Goal: Task Accomplishment & Management: Complete application form

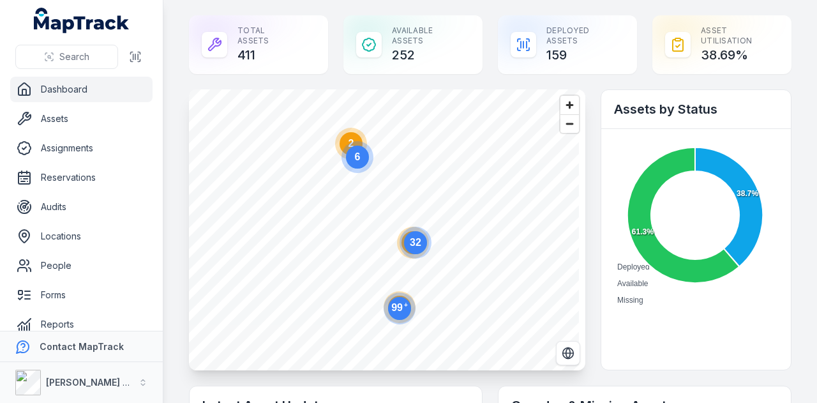
click at [97, 175] on link "Reservations" at bounding box center [81, 178] width 142 height 26
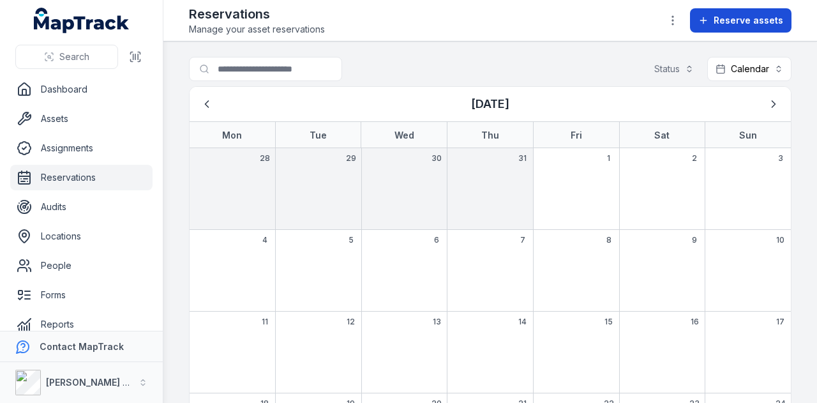
click at [708, 17] on icon at bounding box center [703, 20] width 10 height 10
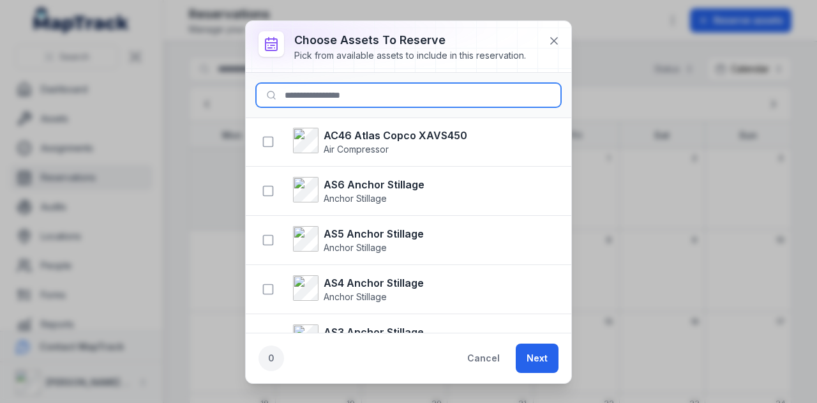
click at [408, 94] on input at bounding box center [408, 95] width 305 height 24
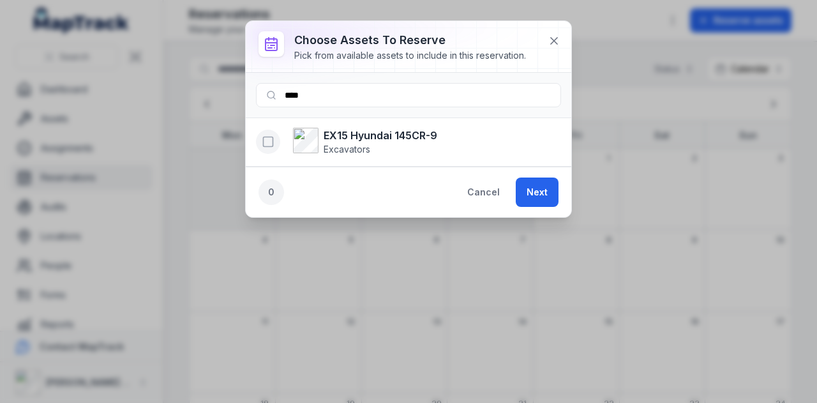
click at [269, 140] on icon "button" at bounding box center [268, 141] width 13 height 13
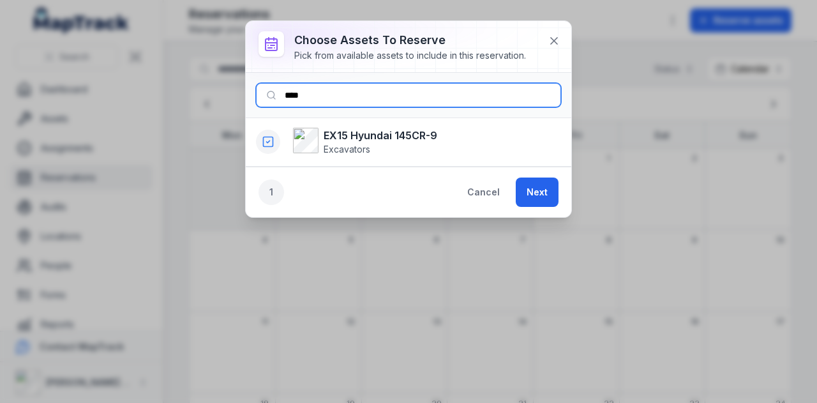
click at [390, 93] on input "****" at bounding box center [408, 95] width 305 height 24
type input "*"
type input "****"
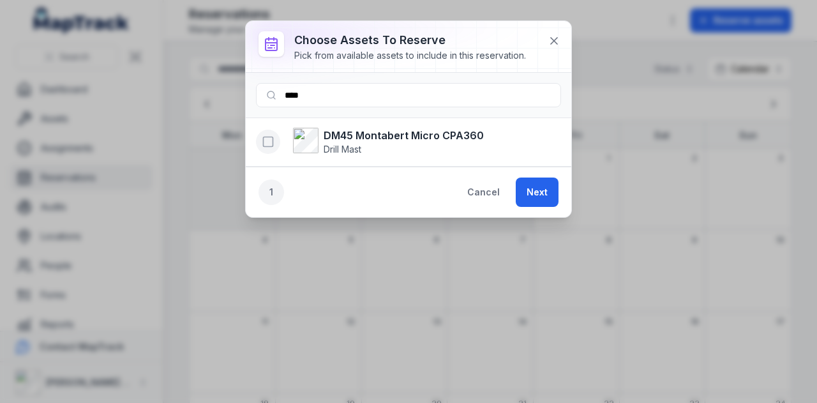
click at [267, 141] on icon "button" at bounding box center [268, 141] width 13 height 13
click at [541, 181] on button "Next" at bounding box center [537, 191] width 43 height 29
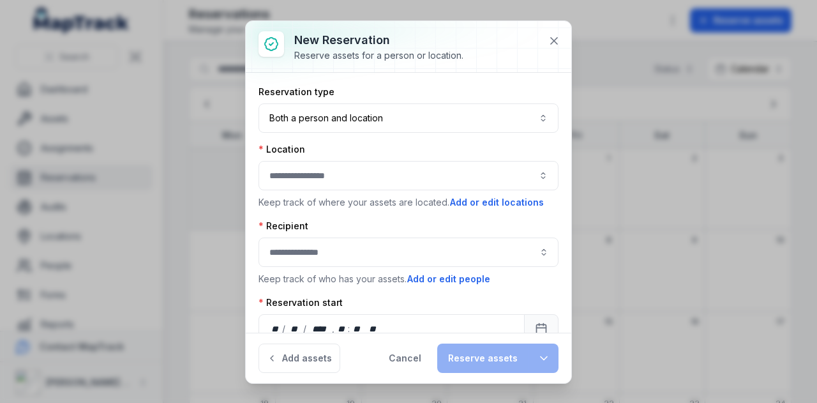
click at [405, 177] on button "button" at bounding box center [408, 175] width 300 height 29
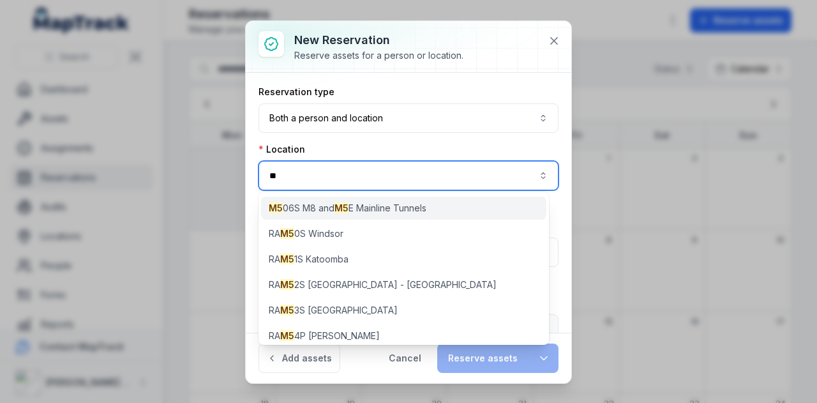
type input "**"
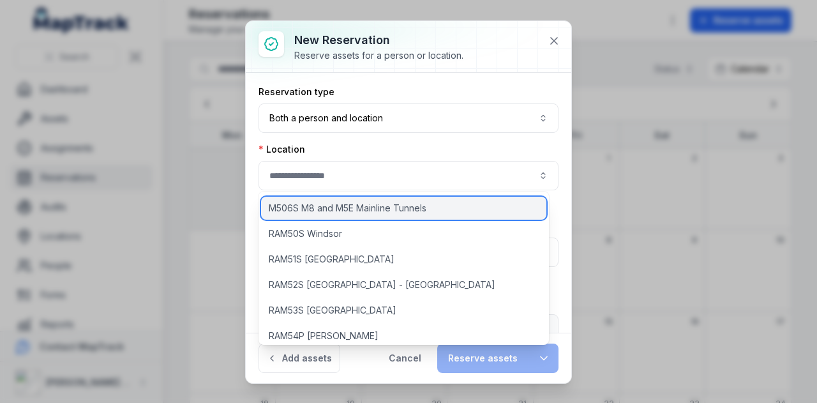
click at [391, 210] on span "M506S M8 and M5E Mainline Tunnels" at bounding box center [348, 208] width 158 height 13
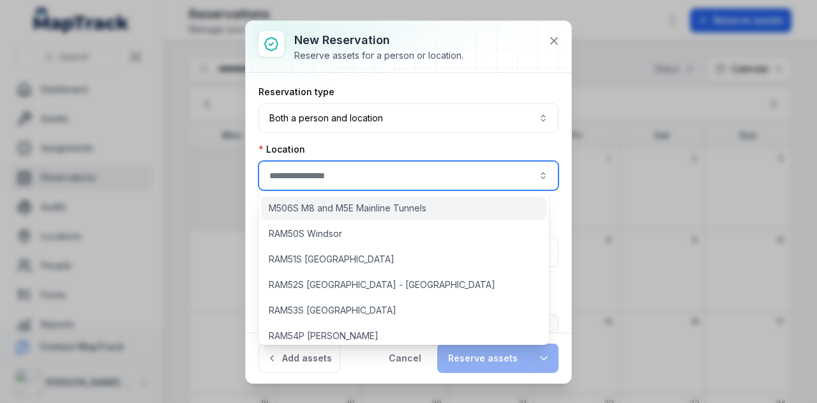
type input "**********"
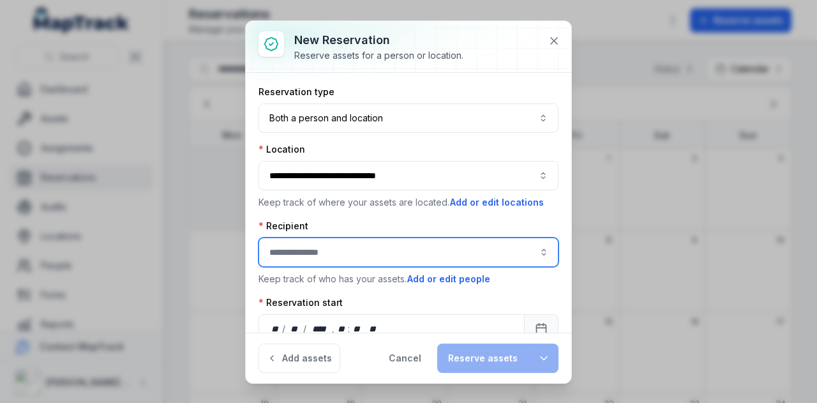
click at [379, 246] on input ":reu:-form-item-label" at bounding box center [408, 251] width 300 height 29
click at [338, 280] on div "[PERSON_NAME]" at bounding box center [404, 284] width 264 height 13
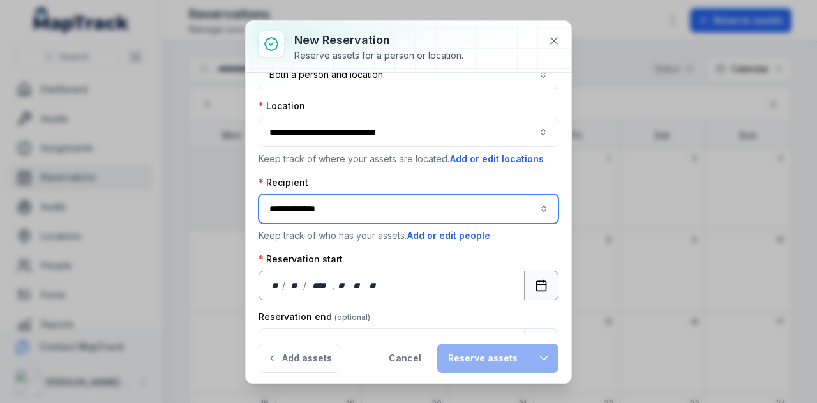
type input "**********"
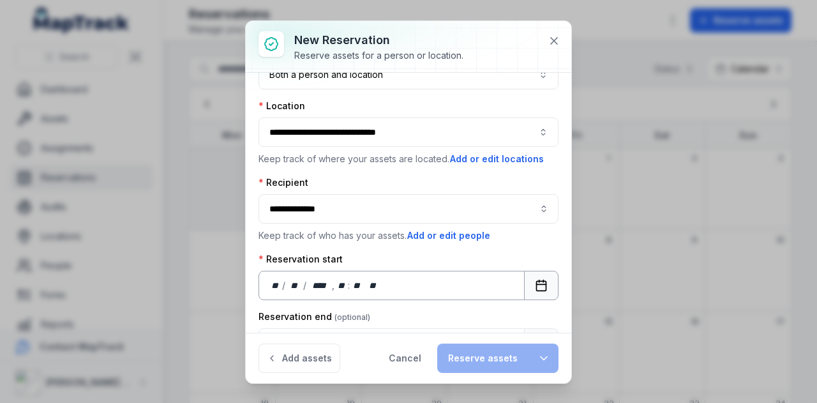
click at [538, 279] on button "Calendar" at bounding box center [541, 285] width 34 height 29
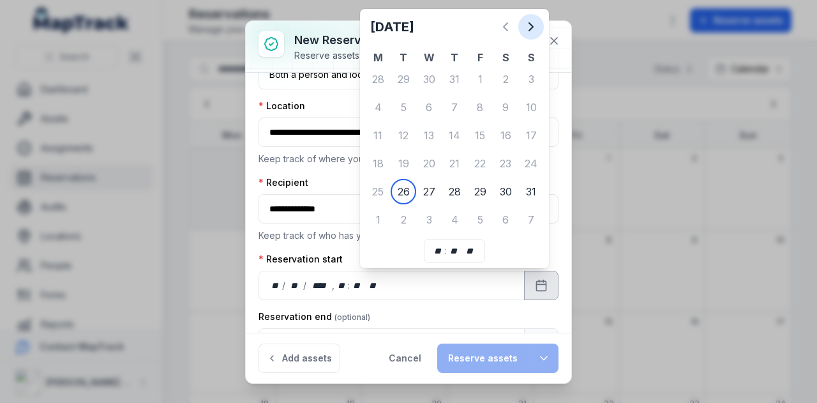
click at [533, 21] on icon "Next" at bounding box center [530, 26] width 15 height 15
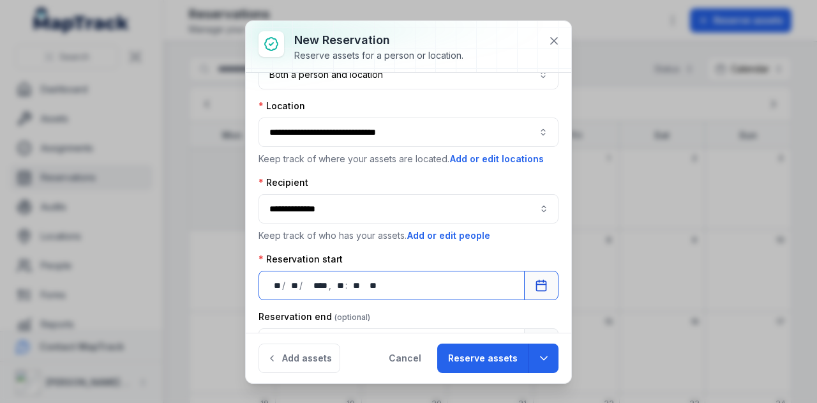
scroll to position [103, 0]
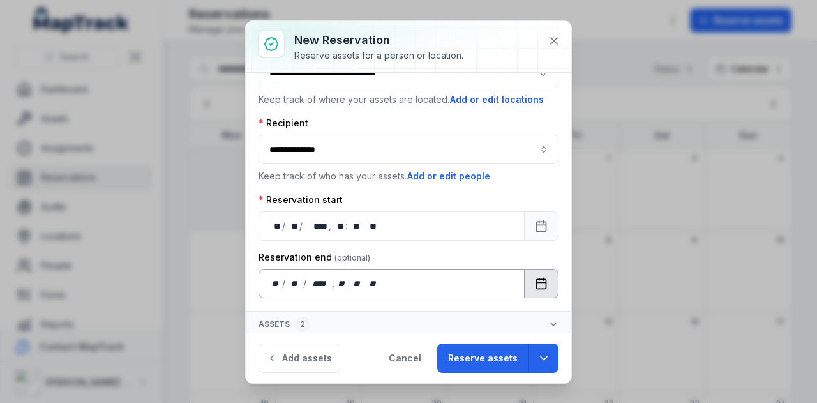
click at [535, 277] on icon "Calendar" at bounding box center [541, 283] width 13 height 13
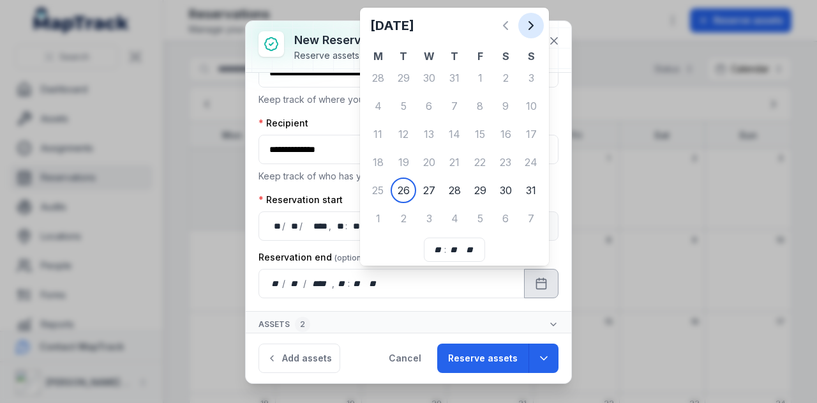
click at [525, 29] on icon "Next" at bounding box center [530, 25] width 15 height 15
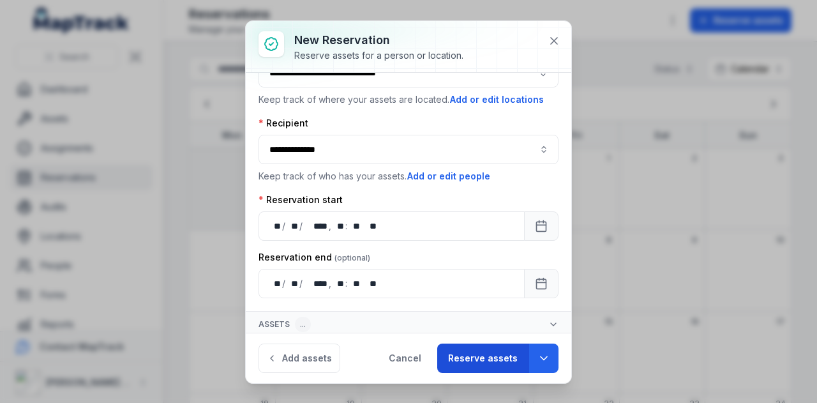
click at [474, 349] on button "Reserve assets" at bounding box center [482, 357] width 91 height 29
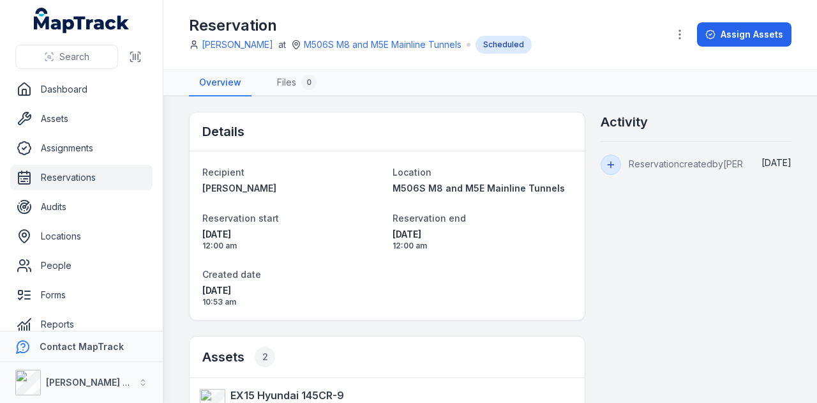
click at [73, 176] on link "Reservations" at bounding box center [81, 178] width 142 height 26
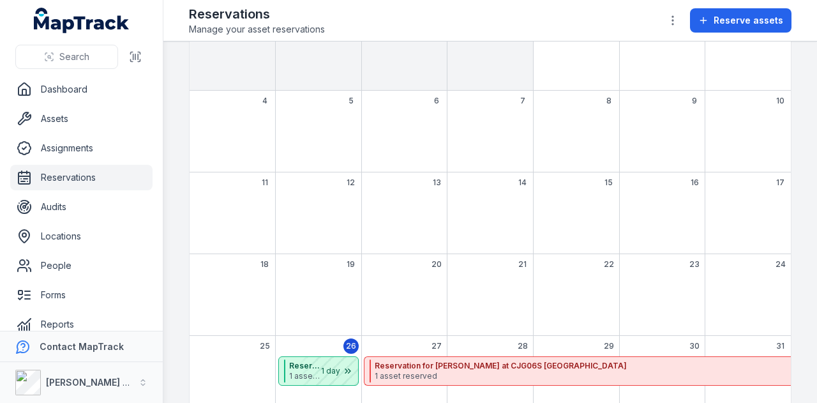
scroll to position [134, 0]
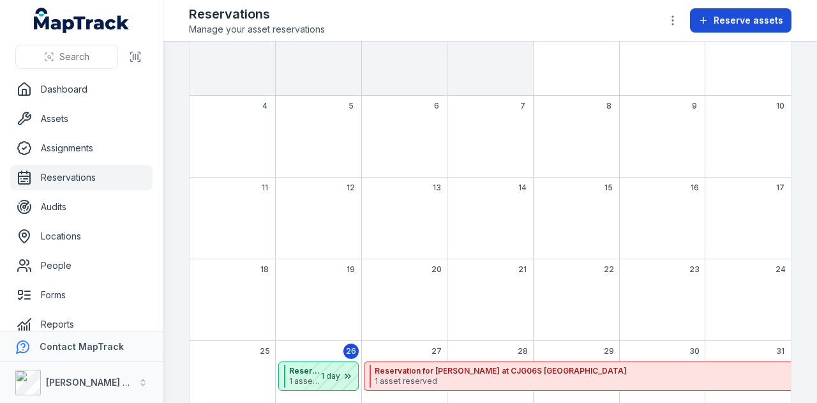
click at [697, 22] on button "Reserve assets" at bounding box center [740, 20] width 101 height 24
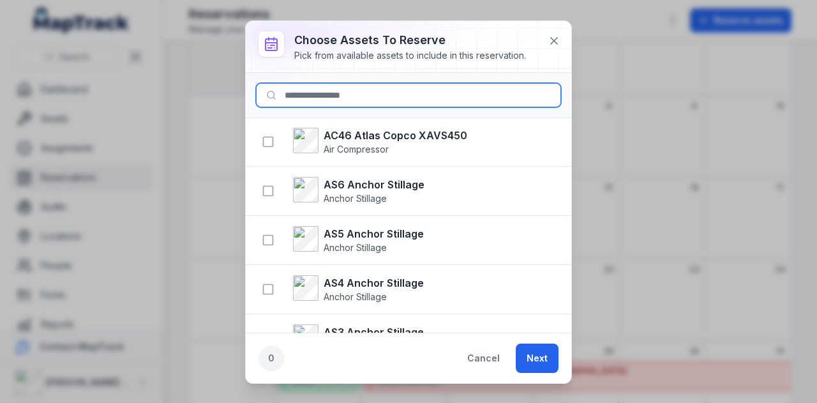
click at [416, 89] on input at bounding box center [408, 95] width 305 height 24
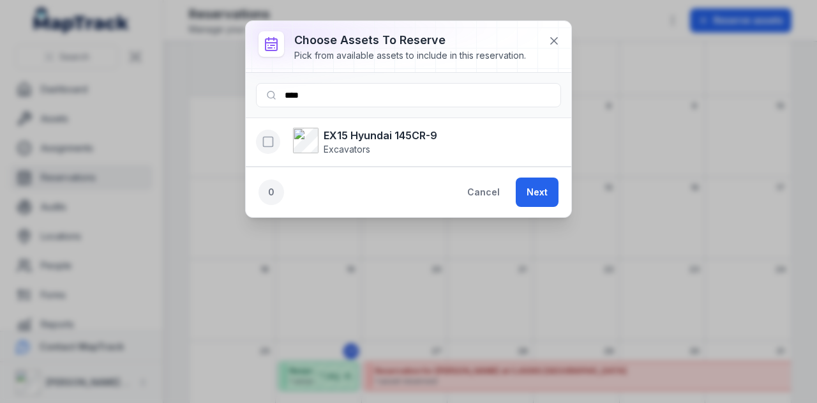
click at [268, 142] on icon "button" at bounding box center [268, 141] width 13 height 13
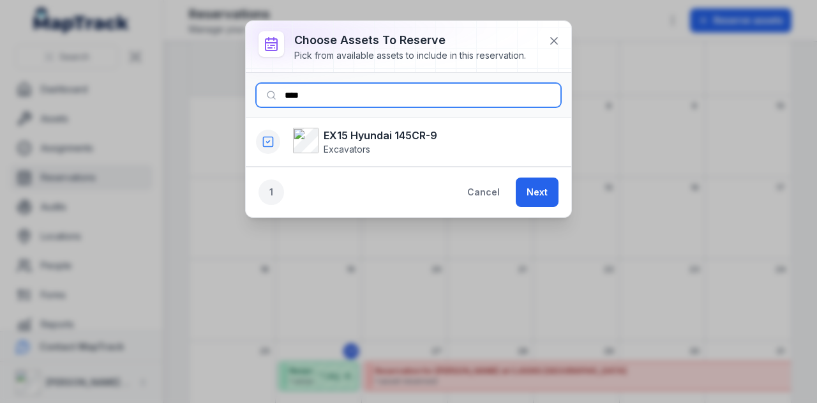
click at [320, 102] on input "****" at bounding box center [408, 95] width 305 height 24
type input "*"
type input "****"
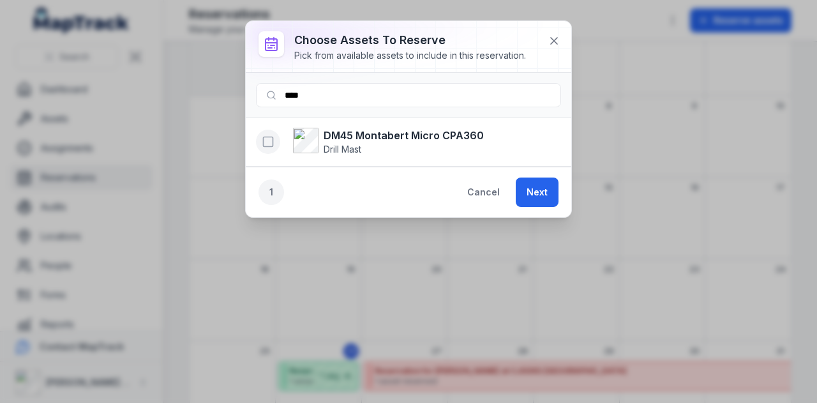
click at [265, 145] on rect "button" at bounding box center [269, 142] width 10 height 10
click at [533, 180] on button "Next" at bounding box center [537, 191] width 43 height 29
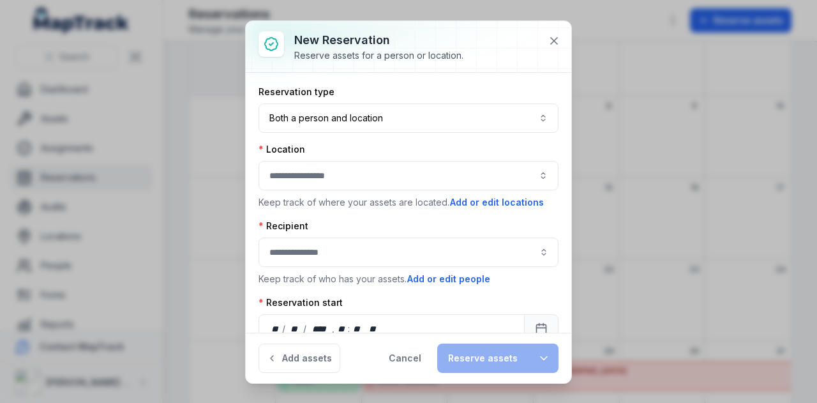
click at [357, 188] on button "button" at bounding box center [408, 175] width 300 height 29
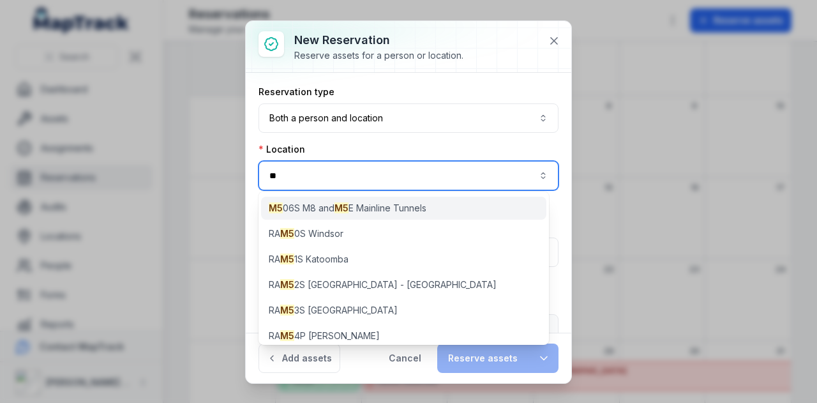
type input "**"
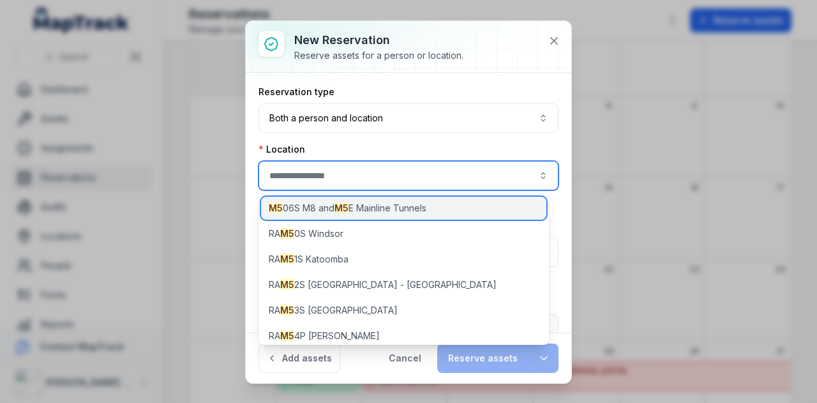
click at [357, 197] on div "M5 06S M8 and M5 E Mainline Tunnels" at bounding box center [403, 208] width 285 height 23
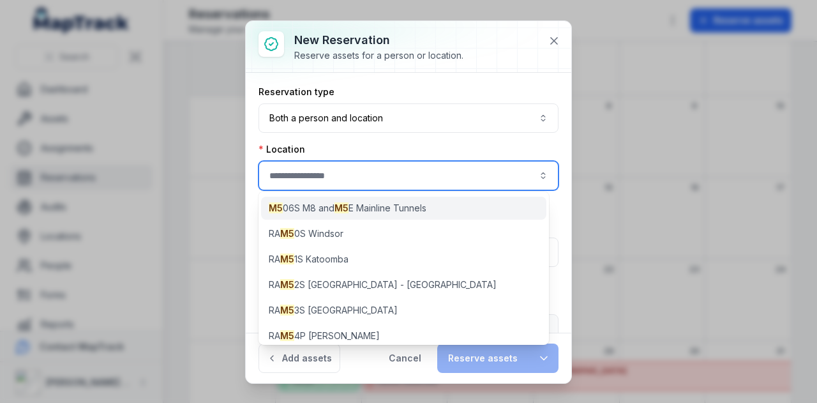
type input "**********"
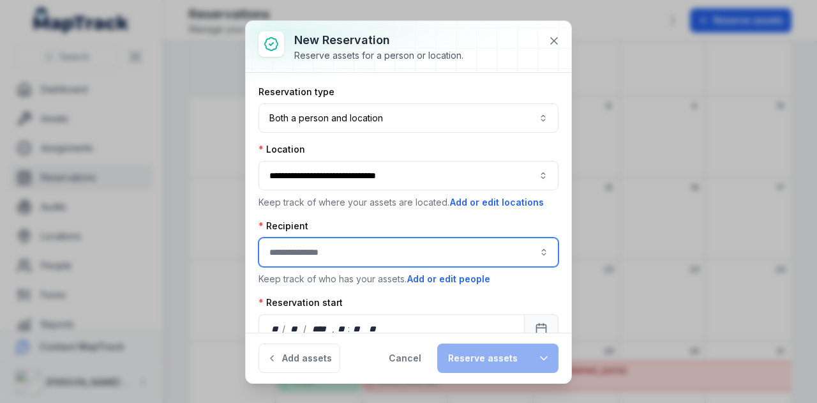
click at [324, 246] on input ":rva:-form-item-label" at bounding box center [408, 251] width 300 height 29
click at [334, 281] on span "[PERSON_NAME]" at bounding box center [307, 284] width 71 height 13
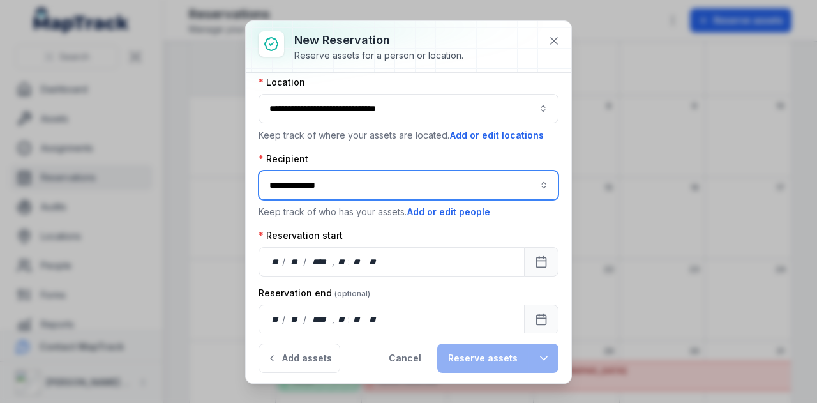
scroll to position [69, 0]
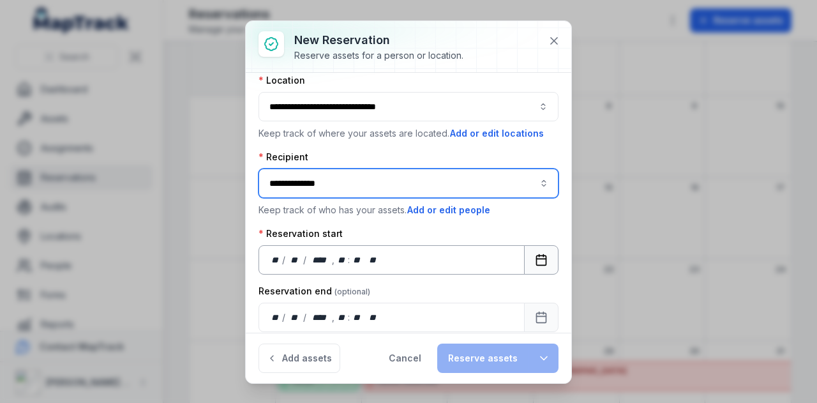
type input "**********"
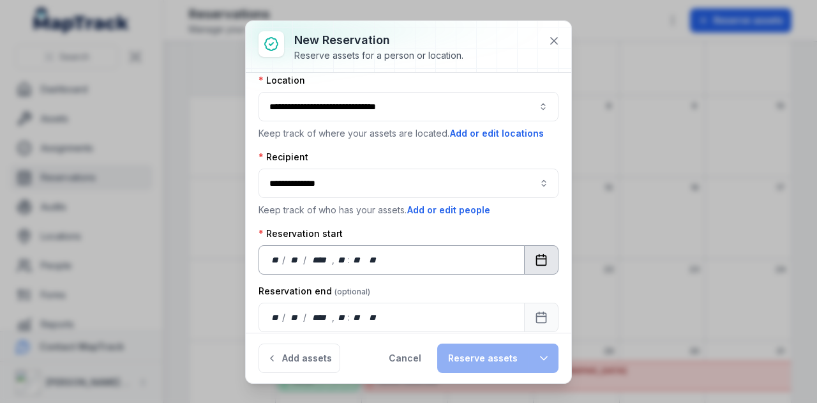
click at [524, 253] on button "Calendar" at bounding box center [541, 259] width 34 height 29
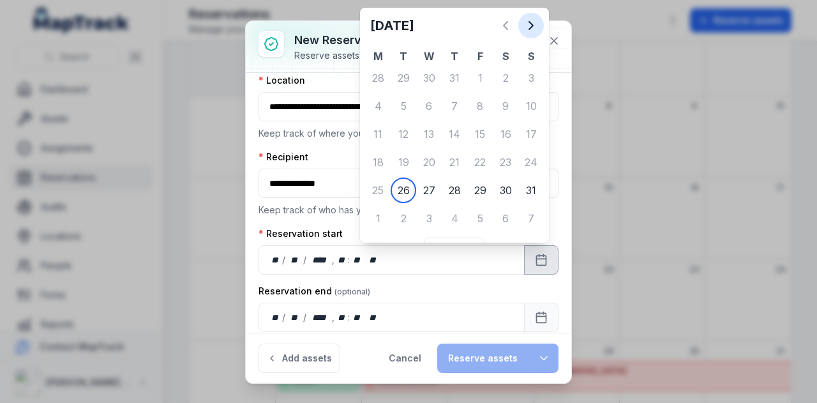
click at [531, 29] on icon "Next" at bounding box center [530, 25] width 15 height 15
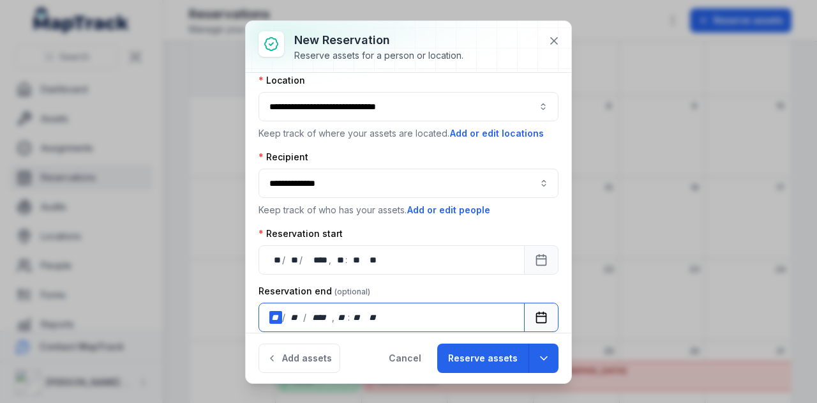
click at [406, 319] on div "** / ** / **** , ** : **   **" at bounding box center [391, 316] width 266 height 29
click at [541, 312] on button "Calendar" at bounding box center [541, 316] width 34 height 29
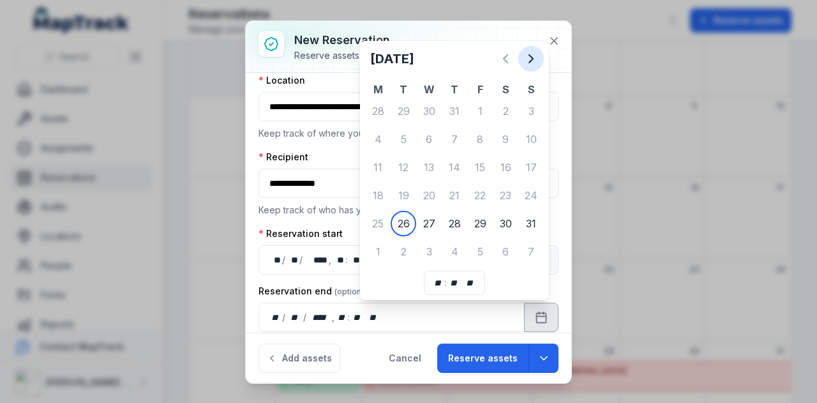
click at [530, 69] on button "Next" at bounding box center [531, 59] width 26 height 26
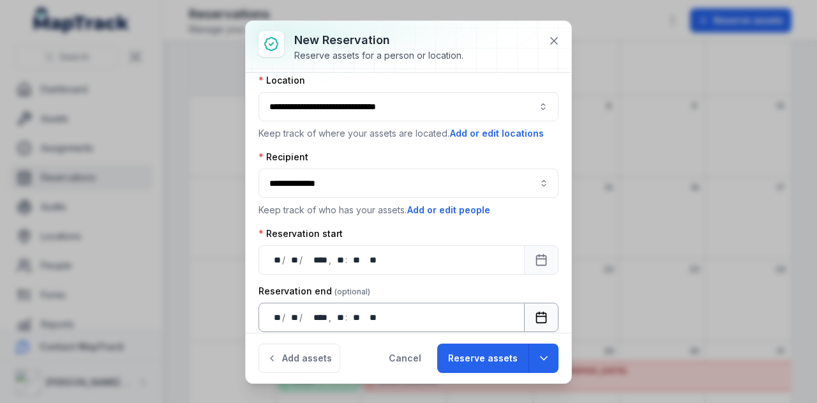
click at [527, 322] on button "Calendar" at bounding box center [541, 316] width 34 height 29
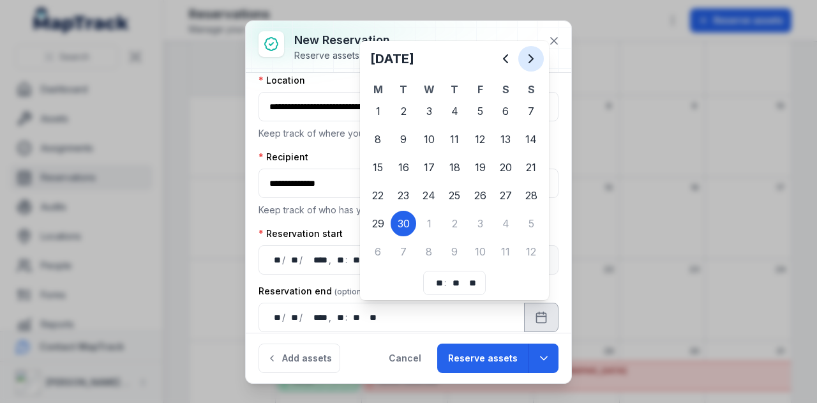
click at [530, 66] on icon "Next" at bounding box center [530, 58] width 15 height 15
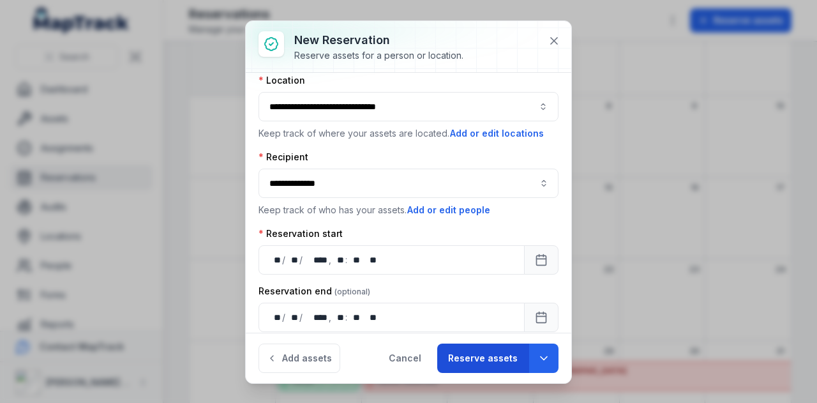
click at [474, 351] on button "Reserve assets" at bounding box center [482, 357] width 91 height 29
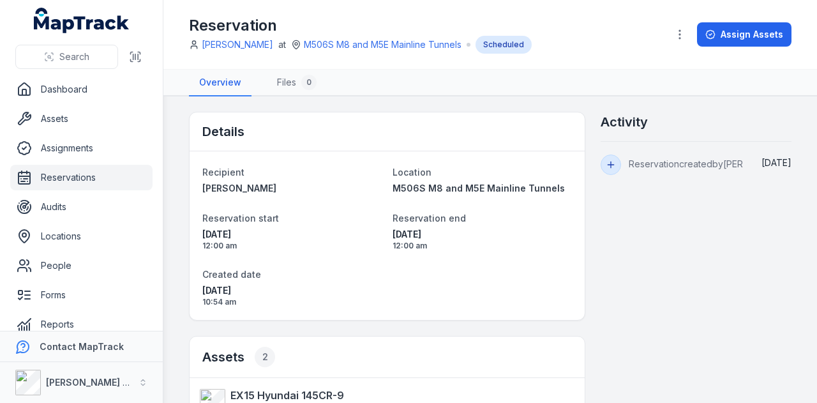
click at [97, 168] on link "Reservations" at bounding box center [81, 178] width 142 height 26
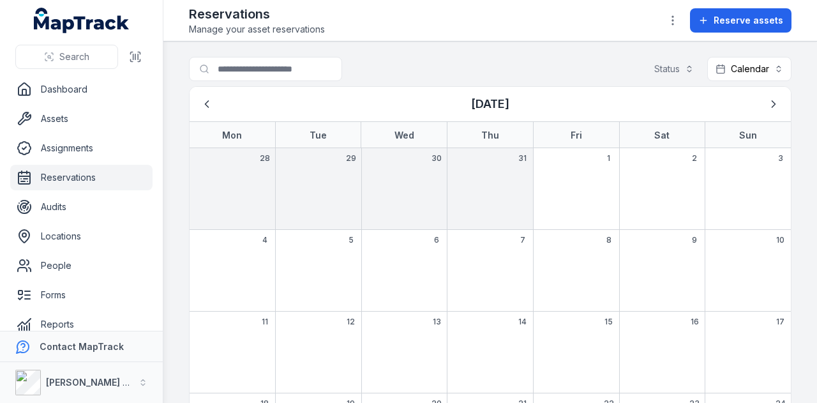
scroll to position [167, 0]
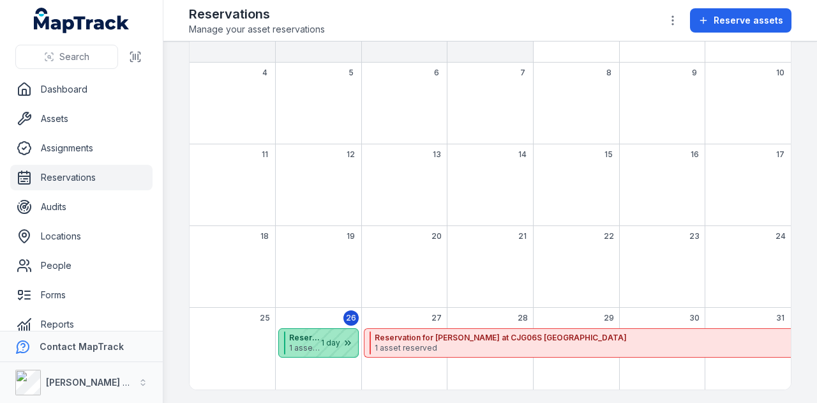
click at [322, 337] on div "August 2025" at bounding box center [326, 343] width 64 height 28
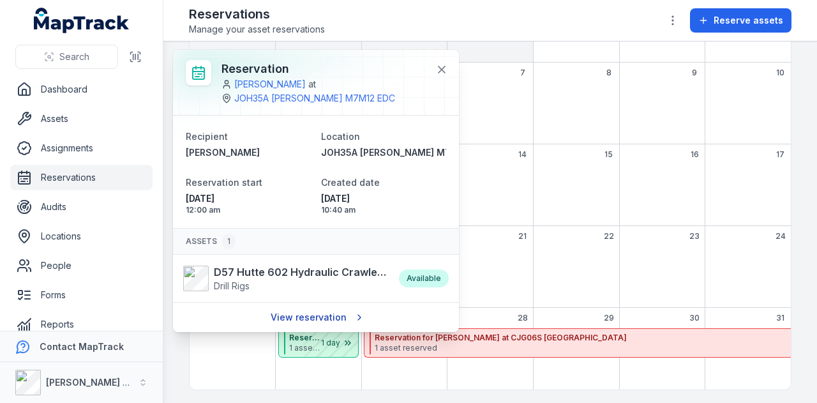
click at [313, 315] on link "View reservation" at bounding box center [316, 317] width 108 height 24
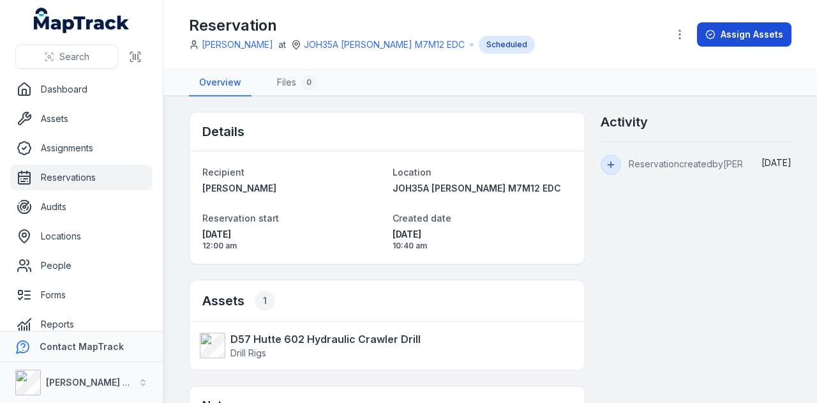
click at [760, 40] on button "Assign Assets" at bounding box center [744, 34] width 94 height 24
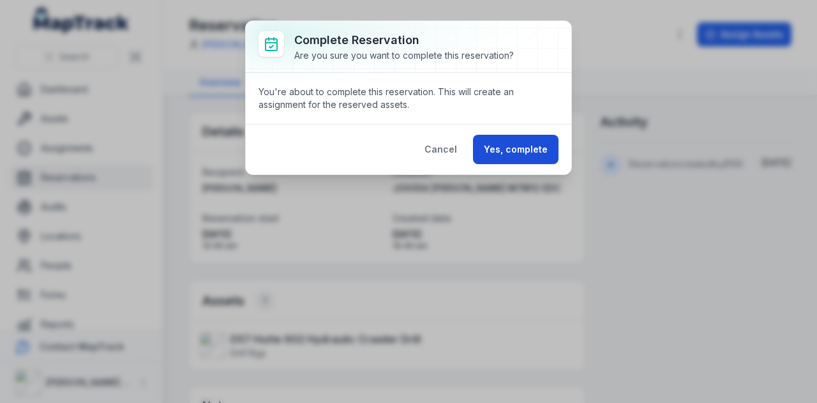
click at [523, 145] on button "Yes, complete" at bounding box center [516, 149] width 86 height 29
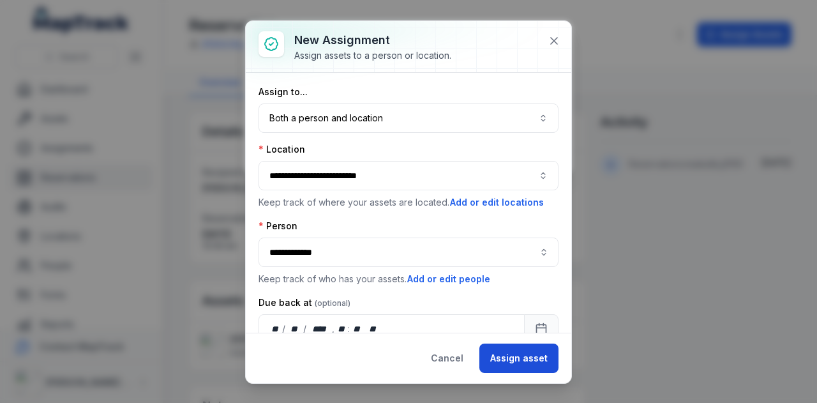
click at [528, 355] on button "Assign asset" at bounding box center [518, 357] width 79 height 29
click at [522, 350] on button "Assign asset" at bounding box center [518, 357] width 79 height 29
